Goal: Task Accomplishment & Management: Manage account settings

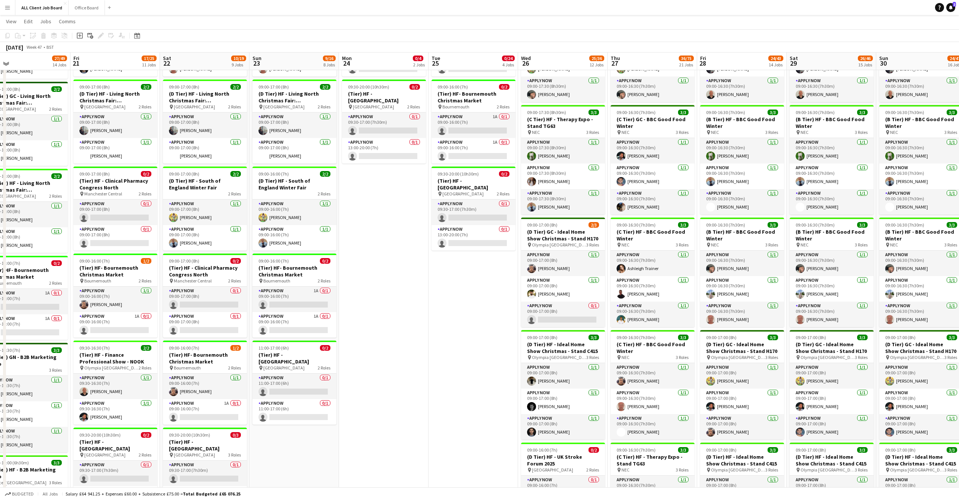
scroll to position [210, 0]
drag, startPoint x: 717, startPoint y: 443, endPoint x: 633, endPoint y: 229, distance: 229.3
click at [633, 229] on h3 "(C Tier) HF - BBC Good Food Winter" at bounding box center [653, 233] width 84 height 13
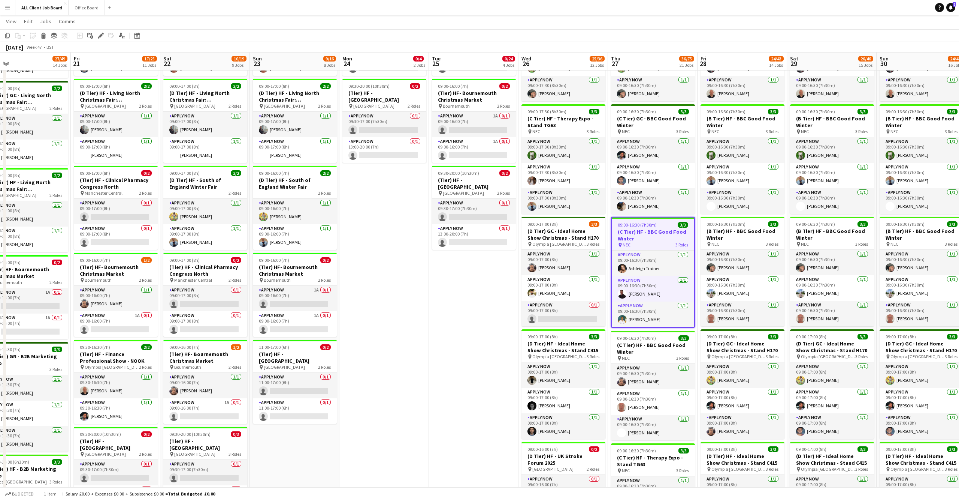
drag, startPoint x: 633, startPoint y: 229, endPoint x: 648, endPoint y: 229, distance: 15.4
click at [648, 229] on h3 "(C Tier) HF - BBC Good Food Winter" at bounding box center [653, 234] width 82 height 13
drag, startPoint x: 648, startPoint y: 229, endPoint x: 100, endPoint y: 35, distance: 581.7
click at [100, 35] on icon "Edit" at bounding box center [101, 36] width 6 height 6
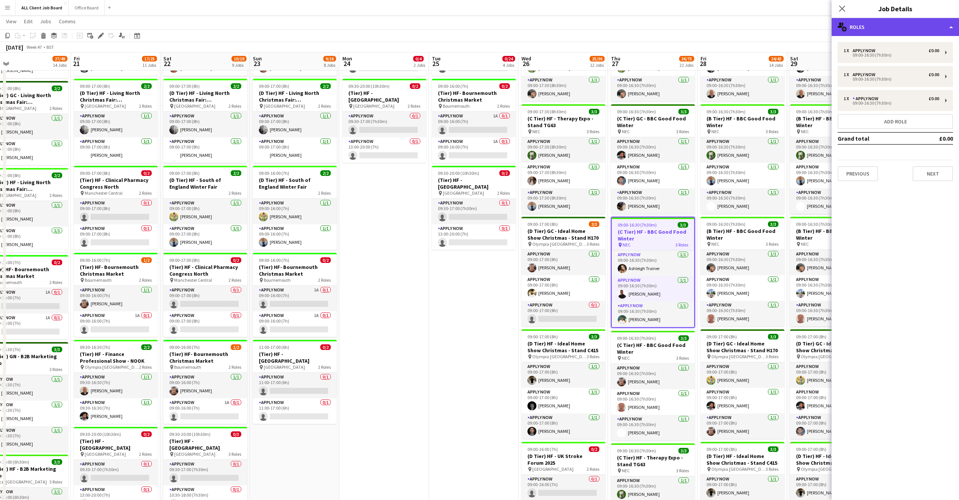
drag, startPoint x: 100, startPoint y: 35, endPoint x: 920, endPoint y: 32, distance: 820.0
click at [920, 32] on div "multiple-users-add Roles" at bounding box center [895, 27] width 127 height 18
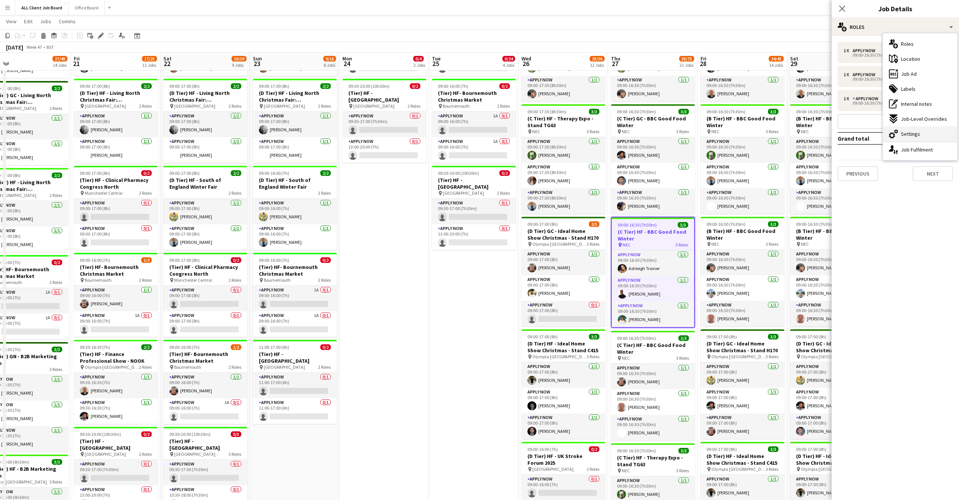
drag, startPoint x: 920, startPoint y: 32, endPoint x: 914, endPoint y: 135, distance: 103.2
click at [914, 135] on span "Settings" at bounding box center [910, 133] width 19 height 7
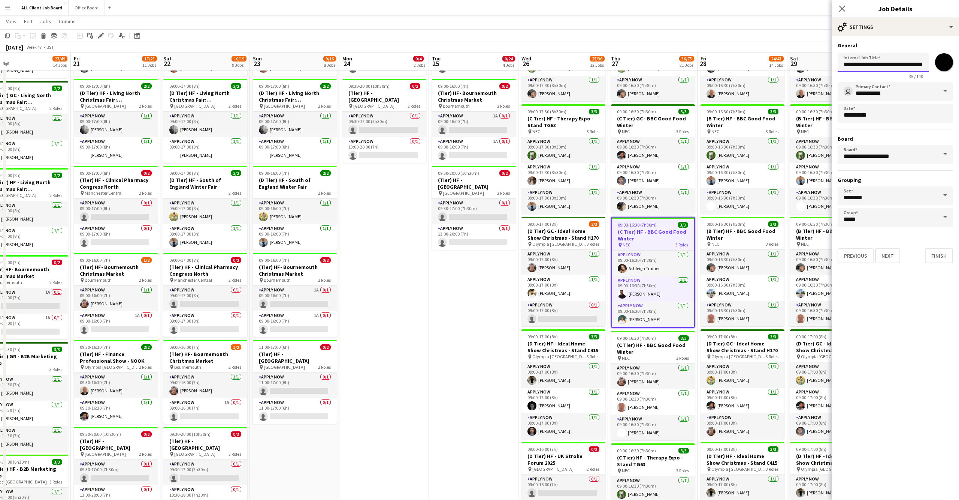
drag, startPoint x: 914, startPoint y: 135, endPoint x: 851, endPoint y: 68, distance: 92.0
click at [851, 68] on input "**********" at bounding box center [883, 62] width 91 height 19
click at [850, 65] on input "**********" at bounding box center [883, 62] width 91 height 19
drag, startPoint x: 850, startPoint y: 65, endPoint x: 847, endPoint y: 68, distance: 4.2
click at [847, 68] on input "**********" at bounding box center [883, 62] width 91 height 19
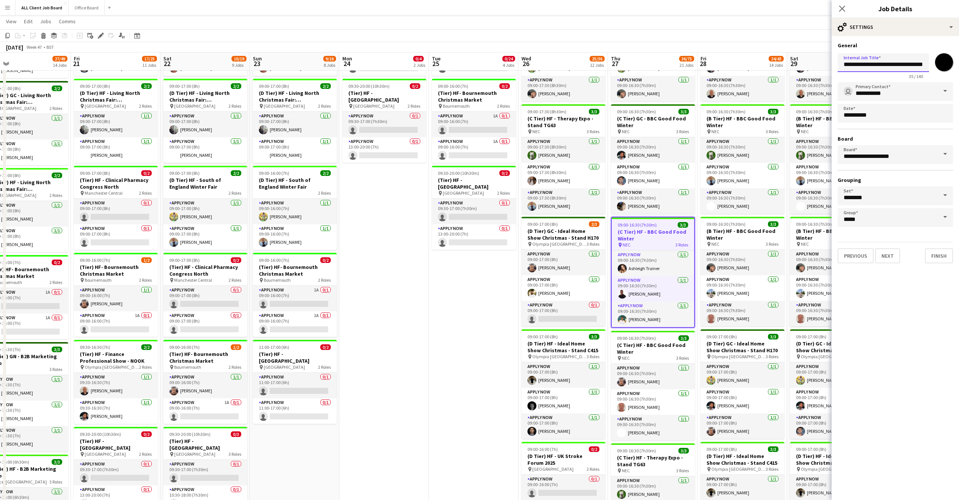
click at [849, 66] on input "**********" at bounding box center [883, 62] width 91 height 19
click at [887, 254] on button "Next" at bounding box center [887, 255] width 25 height 15
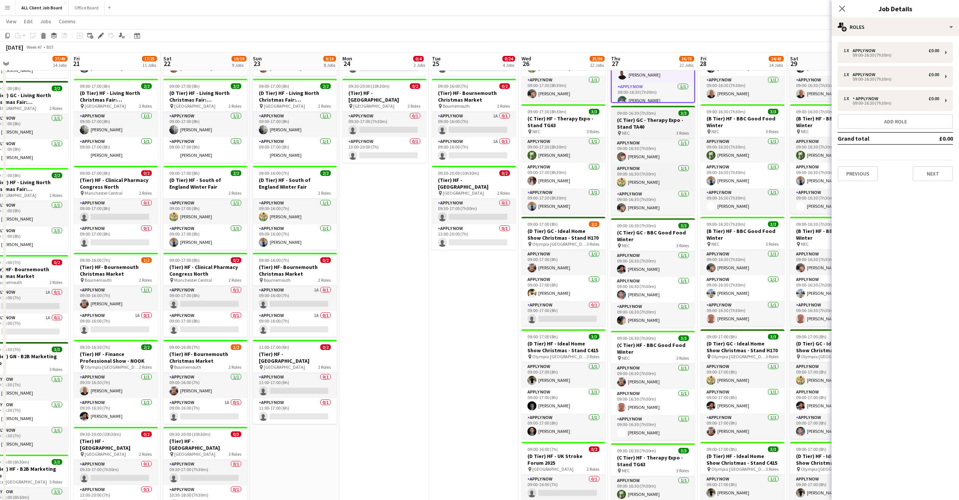
drag, startPoint x: 849, startPoint y: 66, endPoint x: 659, endPoint y: 123, distance: 198.5
click at [659, 123] on h3 "(C Tier) GC - Therapy Expo - Stand TA40" at bounding box center [653, 123] width 84 height 13
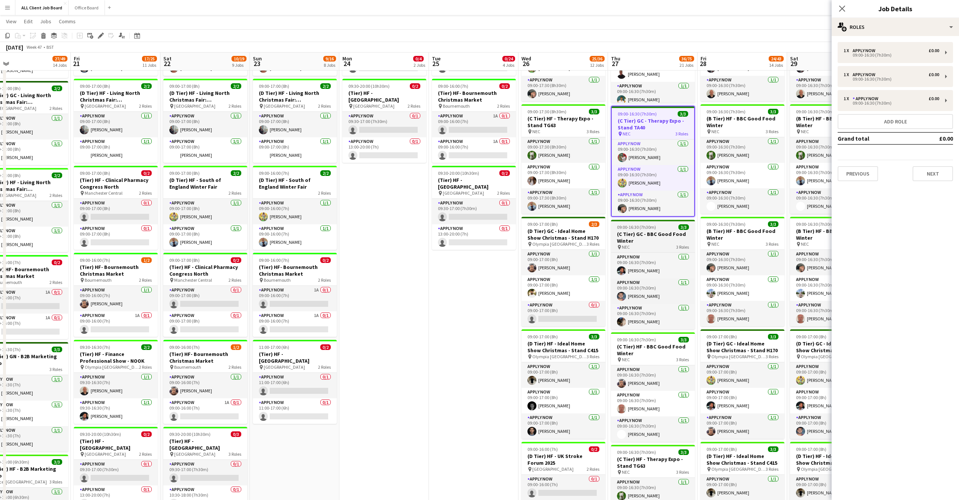
drag, startPoint x: 659, startPoint y: 123, endPoint x: 645, endPoint y: 236, distance: 113.2
click at [645, 236] on h3 "(C Tier) GC - BBC Good Food Winter" at bounding box center [653, 236] width 84 height 13
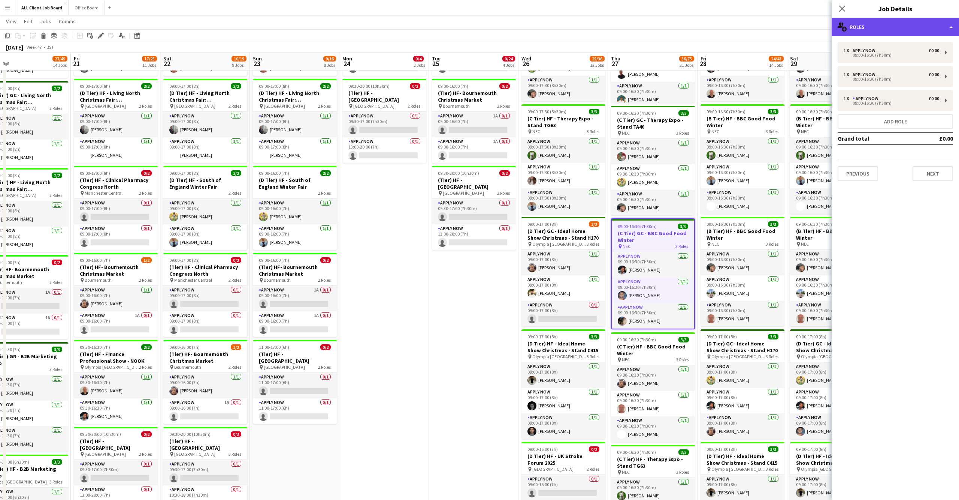
drag, startPoint x: 645, startPoint y: 236, endPoint x: 932, endPoint y: 24, distance: 356.5
click at [932, 24] on div "multiple-users-add Roles" at bounding box center [895, 27] width 127 height 18
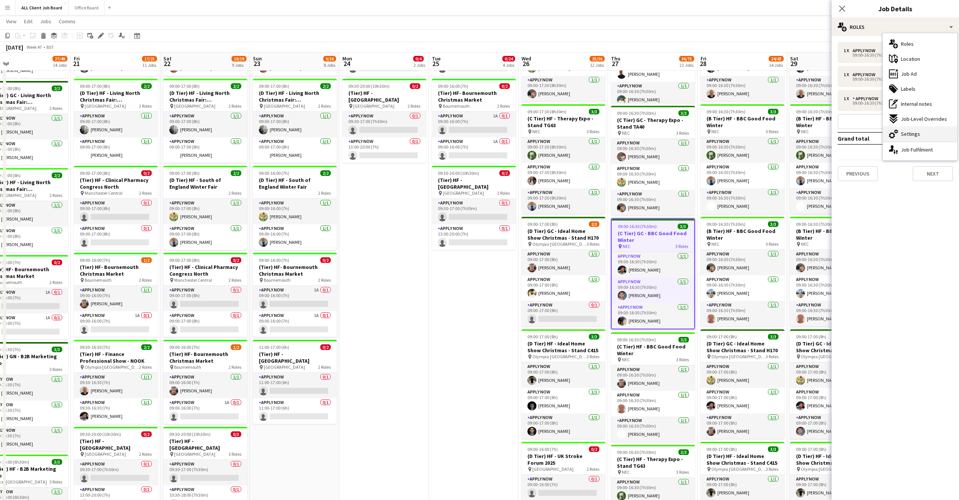
drag, startPoint x: 932, startPoint y: 24, endPoint x: 916, endPoint y: 136, distance: 112.5
click at [916, 136] on span "Settings" at bounding box center [910, 133] width 19 height 7
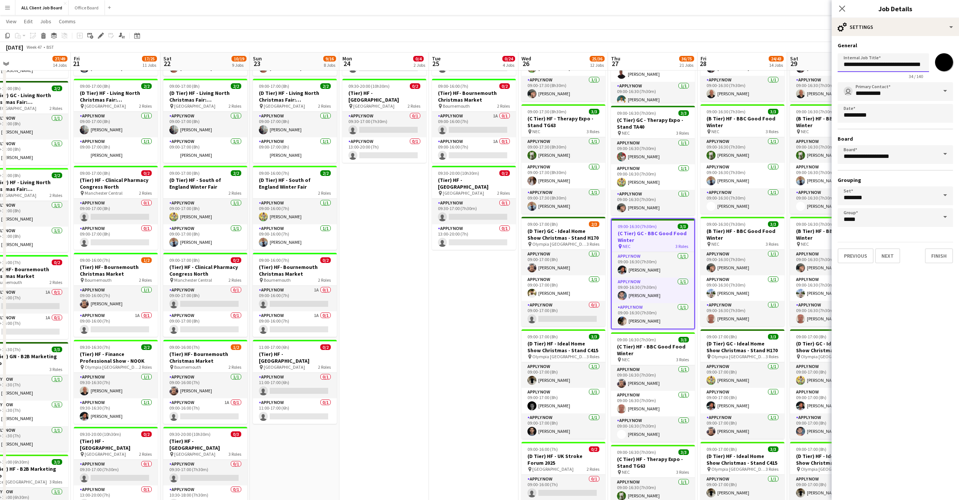
drag, startPoint x: 916, startPoint y: 136, endPoint x: 851, endPoint y: 64, distance: 97.1
click at [851, 64] on input "**********" at bounding box center [883, 62] width 91 height 19
drag, startPoint x: 851, startPoint y: 64, endPoint x: 661, endPoint y: 343, distance: 337.6
click at [661, 343] on h3 "(C Tier) HF - BBC Good Food Winter" at bounding box center [653, 349] width 84 height 13
type input "**********"
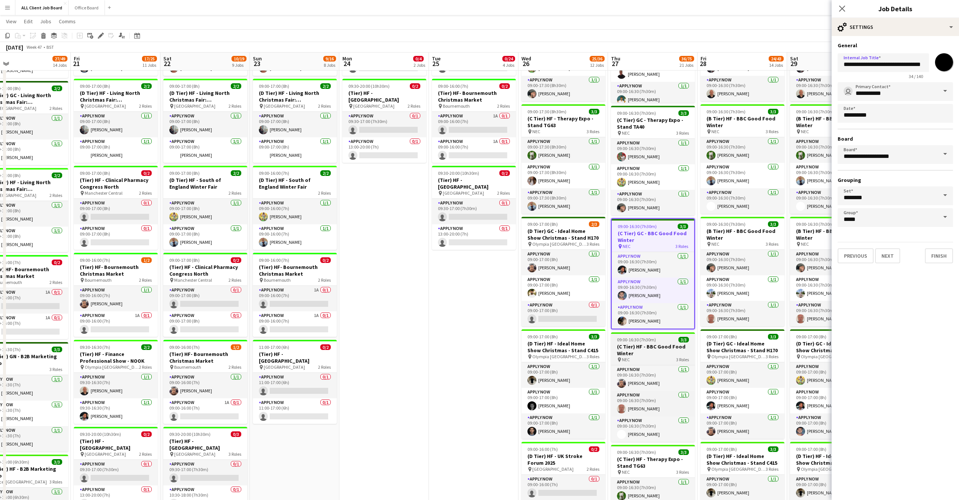
type input "*******"
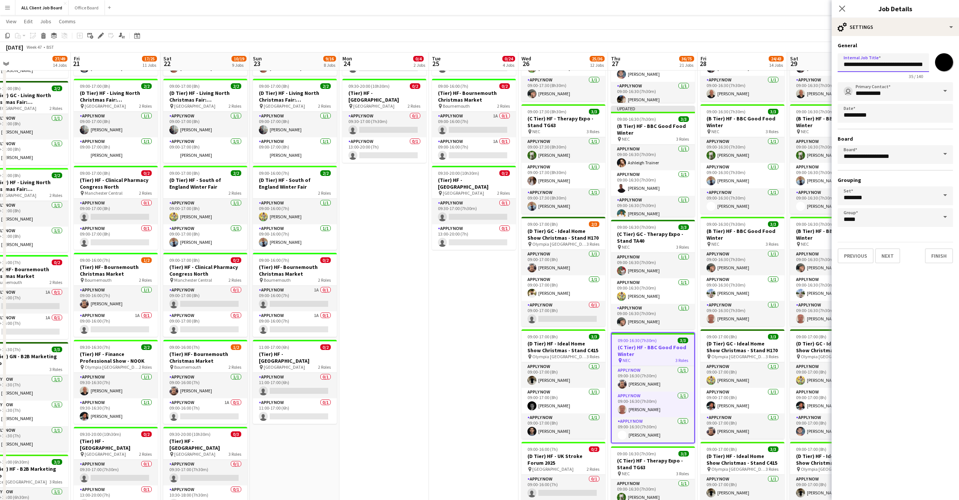
drag, startPoint x: 661, startPoint y: 343, endPoint x: 848, endPoint y: 61, distance: 337.8
click at [848, 61] on input "**********" at bounding box center [883, 62] width 91 height 19
type input "**********"
drag, startPoint x: 848, startPoint y: 61, endPoint x: 741, endPoint y: 226, distance: 195.6
click at [741, 227] on h3 "(B Tier) HF - BBC Good Food Winter" at bounding box center [743, 233] width 84 height 13
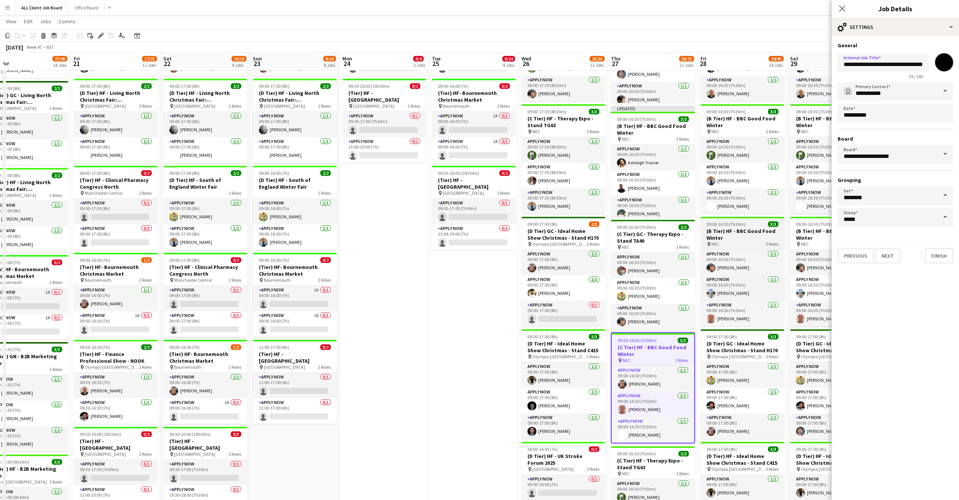
type input "**********"
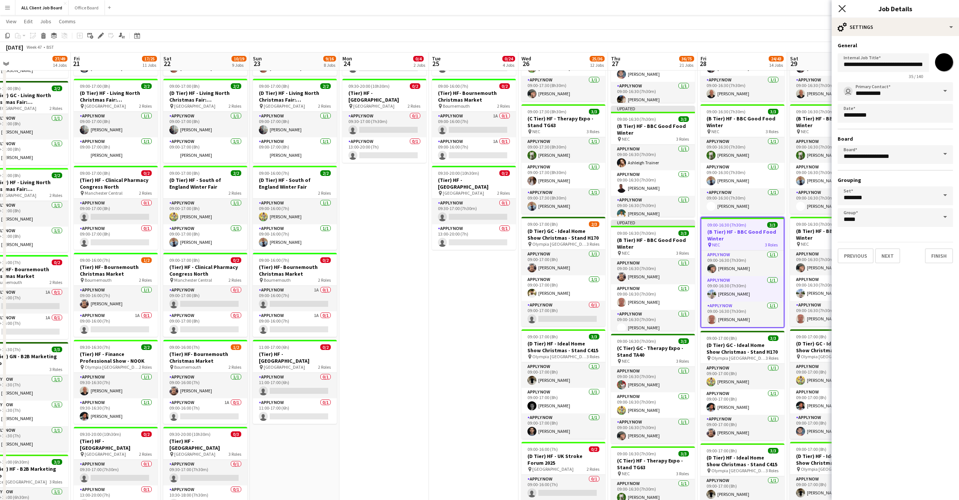
click at [842, 6] on icon "Close pop-in" at bounding box center [842, 8] width 7 height 7
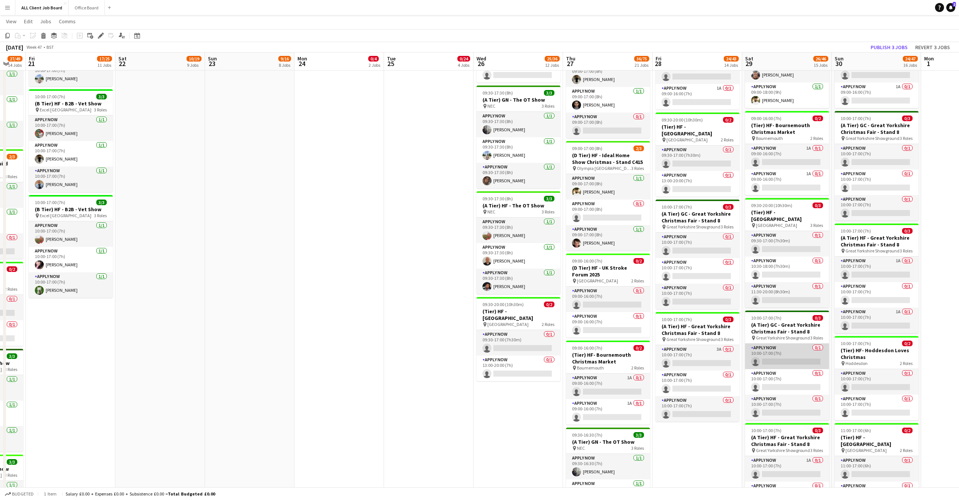
scroll to position [0, 249]
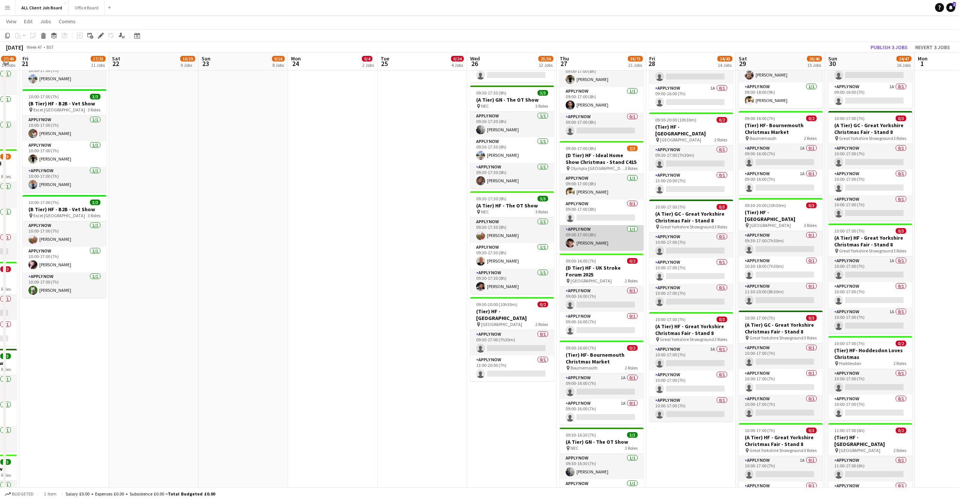
click at [603, 239] on app-card-role "APPLY NOW [DATE] 09:00-17:00 (8h) [PERSON_NAME]" at bounding box center [602, 237] width 84 height 25
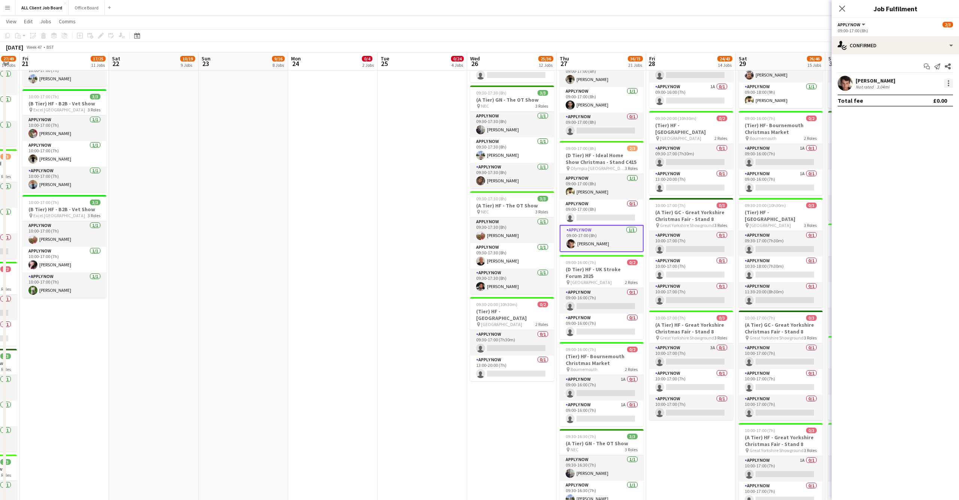
click at [949, 82] on div at bounding box center [948, 82] width 1 height 1
click at [844, 83] on div at bounding box center [479, 250] width 959 height 500
click at [844, 83] on app-user-avatar at bounding box center [845, 83] width 15 height 15
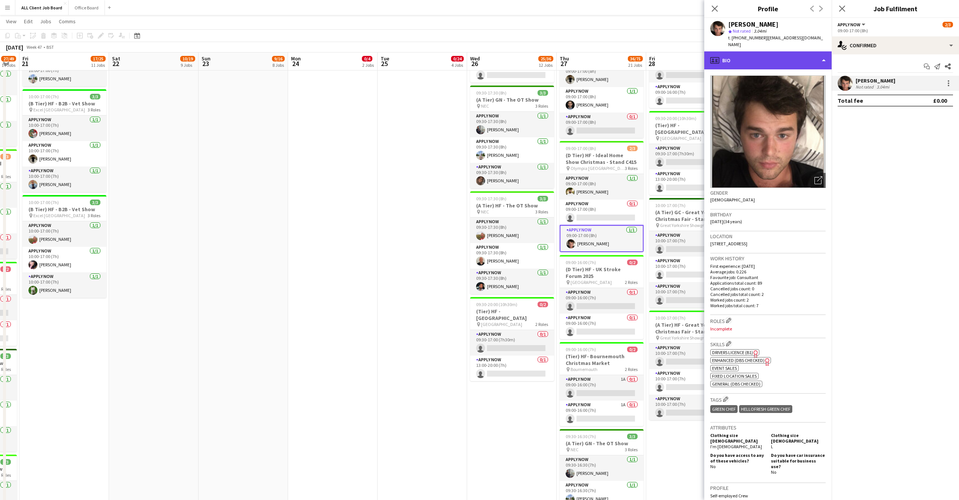
click at [820, 54] on div "profile Bio" at bounding box center [768, 60] width 127 height 18
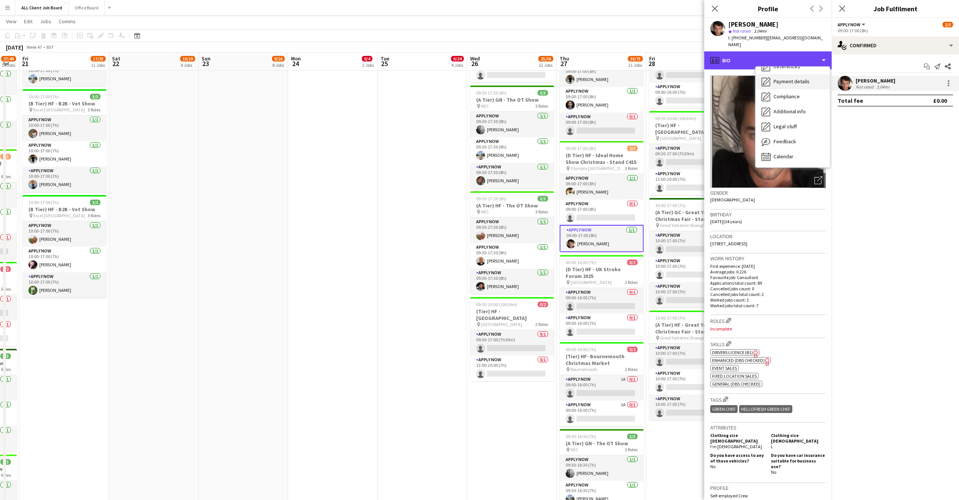
scroll to position [85, 0]
click at [790, 153] on span "Calendar" at bounding box center [784, 156] width 20 height 7
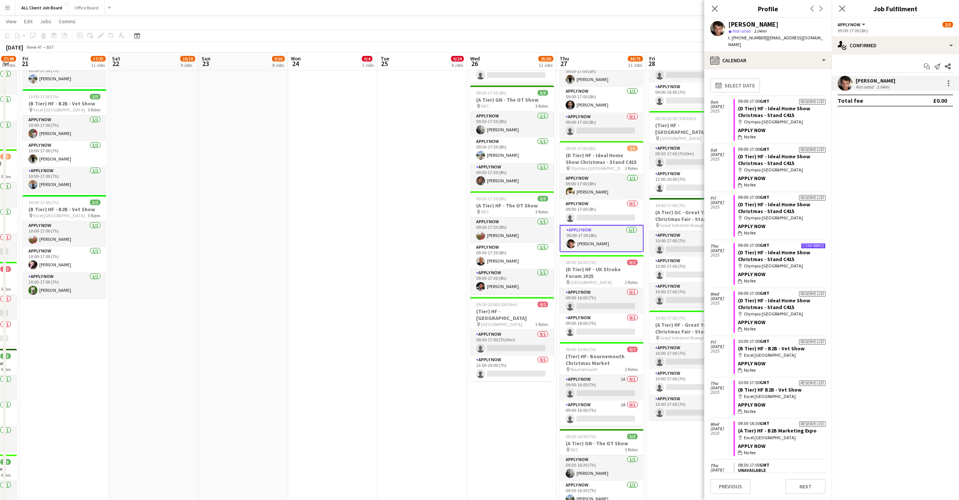
scroll to position [0, 0]
click at [784, 249] on link "(D Tier) HF - Ideal Home Show Christmas - Stand C415" at bounding box center [774, 255] width 72 height 13
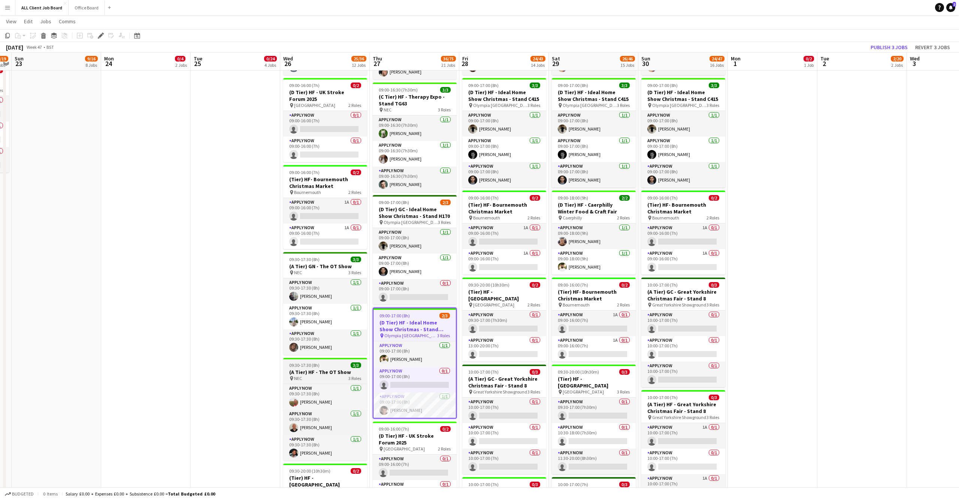
scroll to position [574, 0]
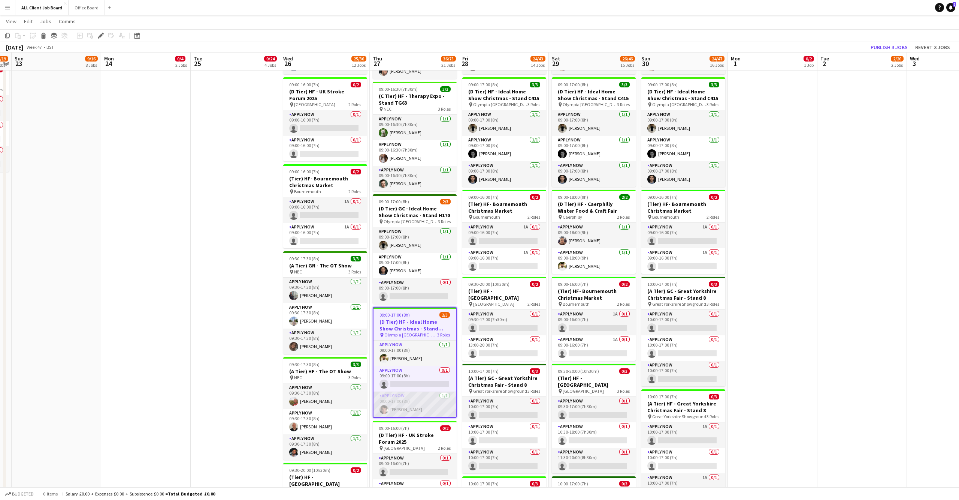
click at [408, 402] on app-card-role "APPLY NOW [DATE] 09:00-17:00 (8h) [PERSON_NAME]" at bounding box center [415, 403] width 82 height 25
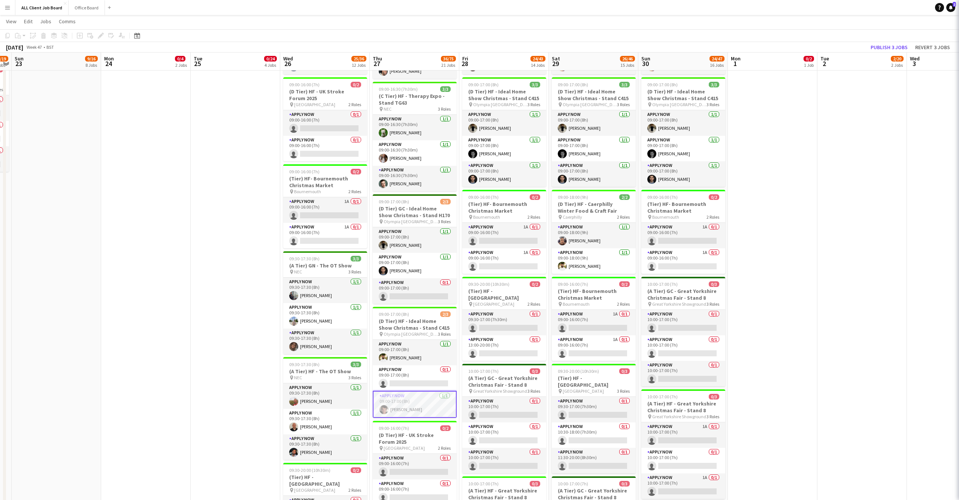
scroll to position [0, 257]
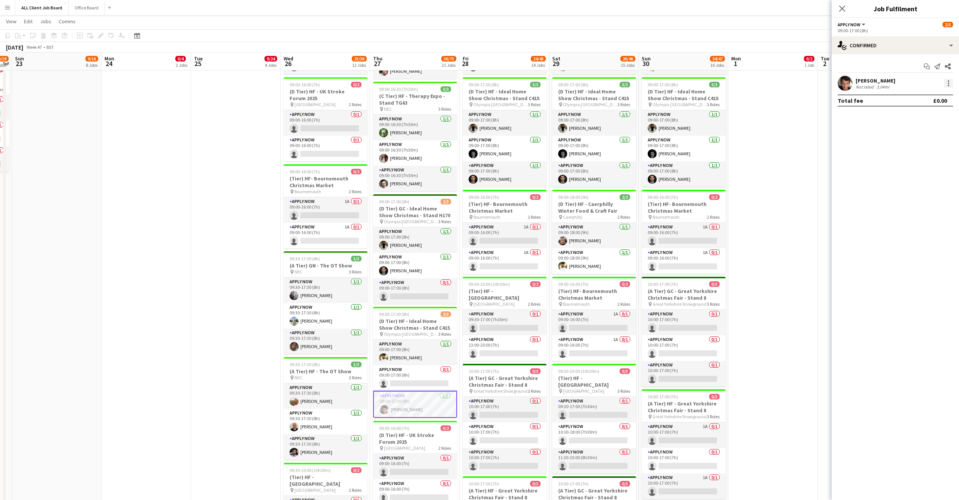
click at [948, 85] on div at bounding box center [948, 85] width 1 height 1
click at [919, 169] on span "Remove" at bounding box center [912, 168] width 22 height 6
click at [843, 6] on icon "Close pop-in" at bounding box center [842, 8] width 7 height 7
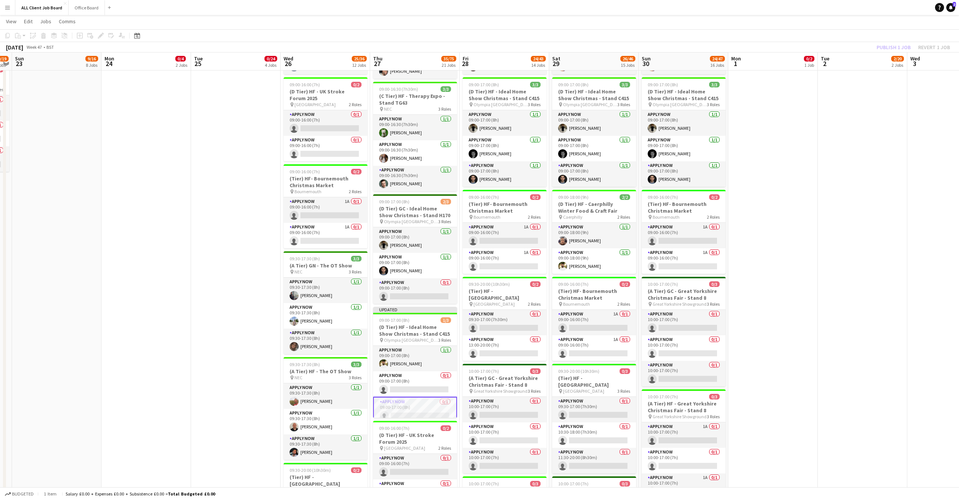
click at [906, 46] on div "Publish 1 job Revert 1 job" at bounding box center [913, 47] width 91 height 10
click at [906, 46] on button "Publish 4 jobs" at bounding box center [889, 47] width 43 height 10
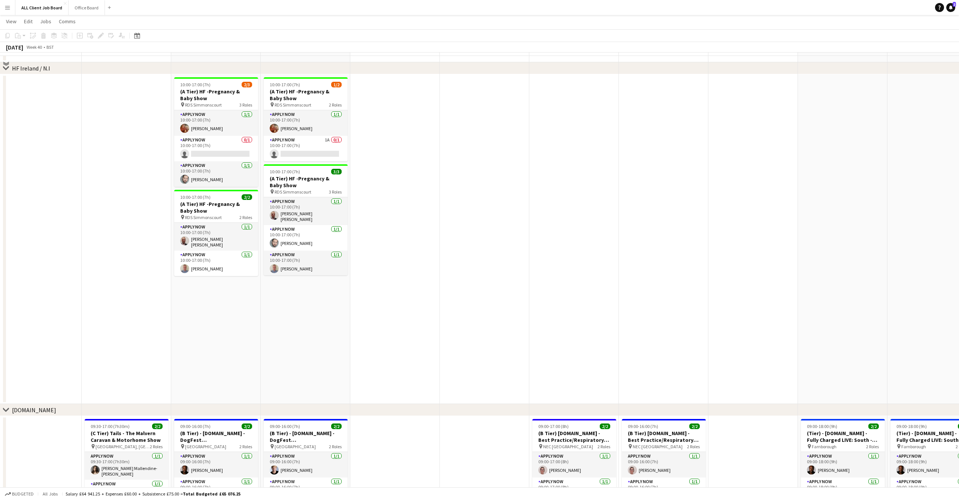
scroll to position [1924, 0]
